Goal: Navigation & Orientation: Find specific page/section

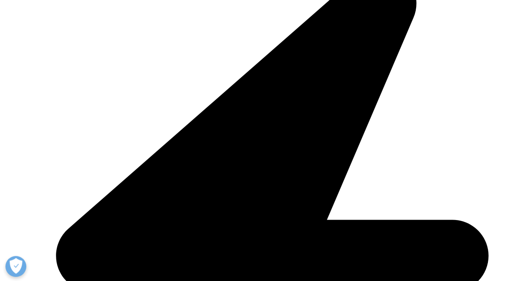
scroll to position [2332, 0]
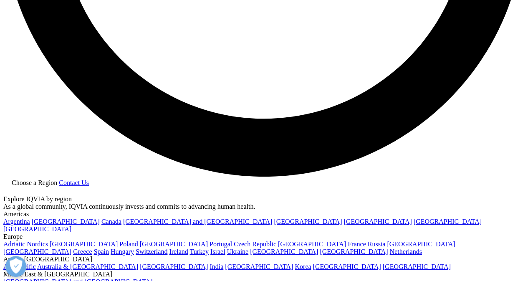
scroll to position [1500, 0]
